Goal: Find specific page/section: Find specific page/section

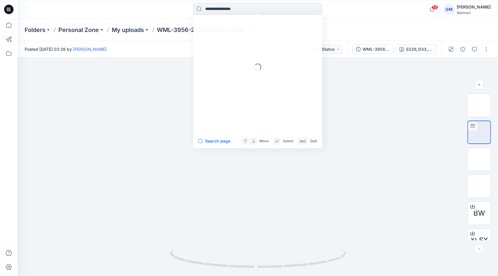
scroll to position [39, 0]
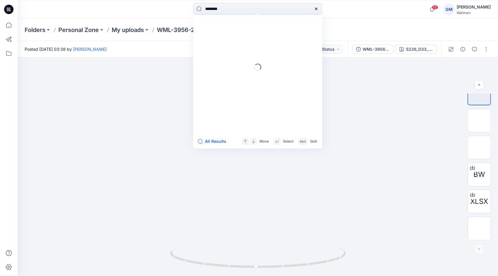
type input "********"
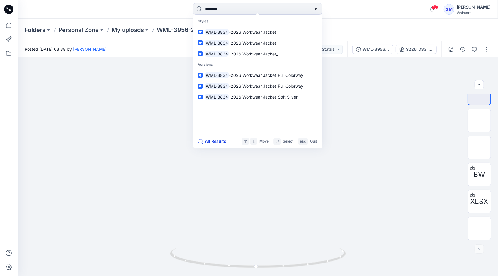
click at [206, 142] on button "All Results" at bounding box center [214, 141] width 32 height 7
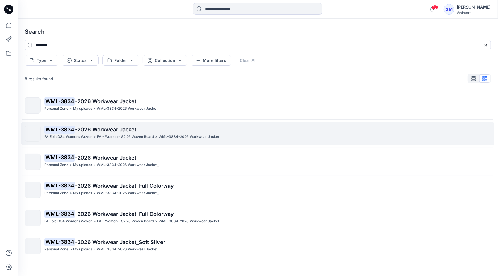
click at [99, 129] on span "-2026 Workwear Jacket" at bounding box center [105, 129] width 61 height 6
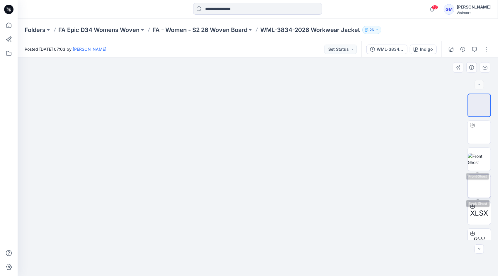
click at [479, 186] on img at bounding box center [479, 186] width 0 height 0
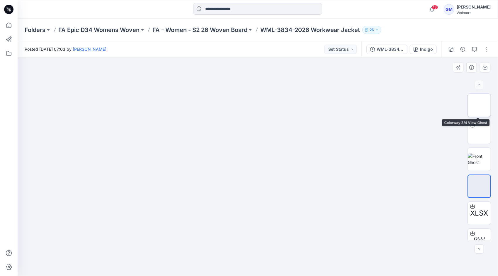
click at [479, 105] on img at bounding box center [479, 105] width 0 height 0
